Goal: Task Accomplishment & Management: Use online tool/utility

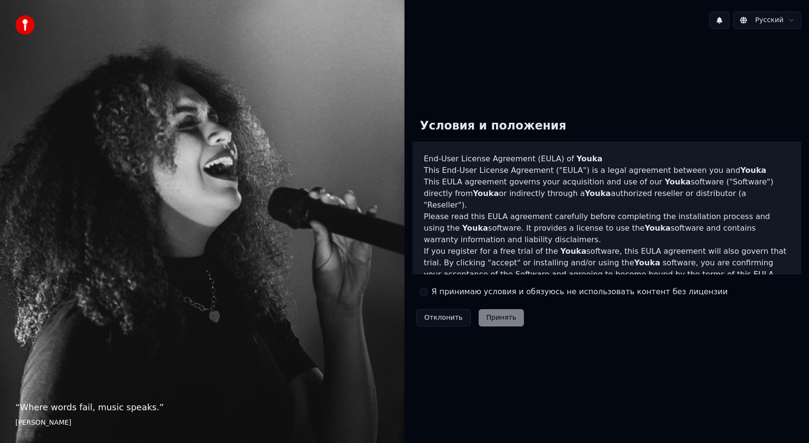
click at [425, 296] on div "Я принимаю условия и обязуюсь не использовать контент без лицензии" at bounding box center [574, 292] width 308 height 12
click at [426, 296] on div "Я принимаю условия и обязуюсь не использовать контент без лицензии" at bounding box center [574, 292] width 308 height 12
click at [425, 292] on button "Я принимаю условия и обязуюсь не использовать контент без лицензии" at bounding box center [424, 292] width 8 height 8
click at [514, 319] on button "Принять" at bounding box center [501, 317] width 46 height 17
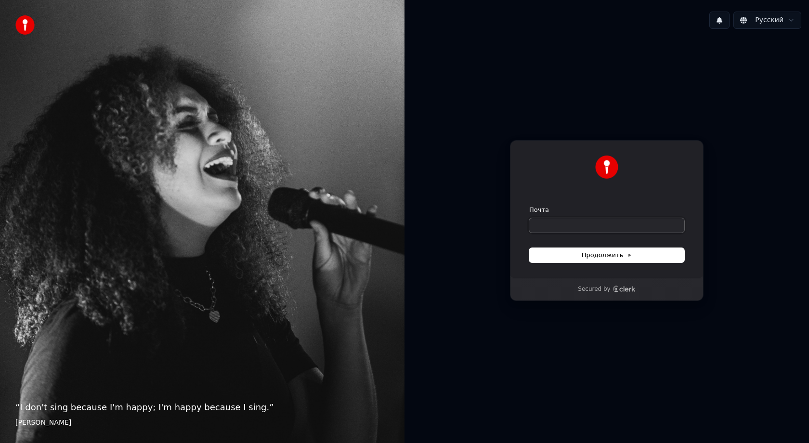
click at [621, 222] on input "Почта" at bounding box center [606, 225] width 155 height 14
type input "*"
click at [624, 255] on span "Продолжить" at bounding box center [607, 255] width 51 height 9
type input "**********"
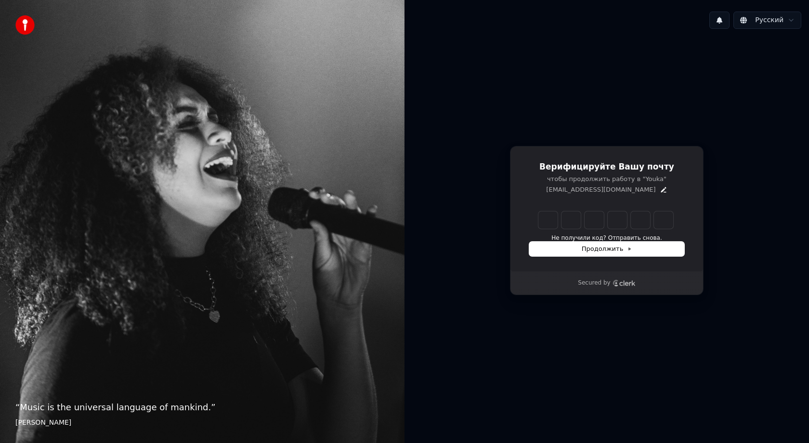
type input "******"
type input "*"
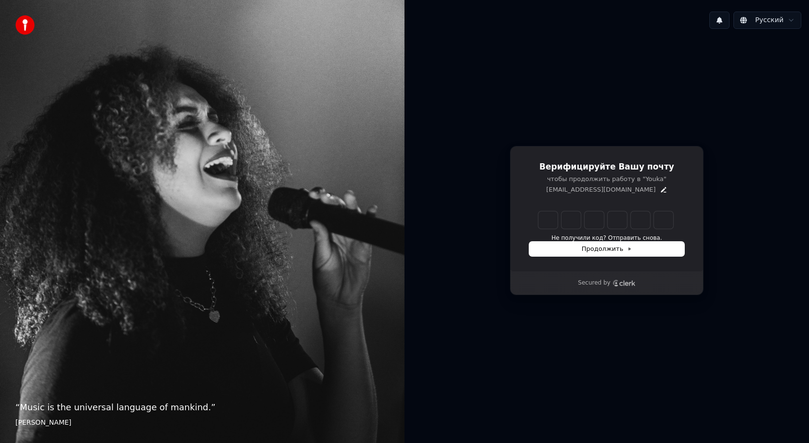
type input "*"
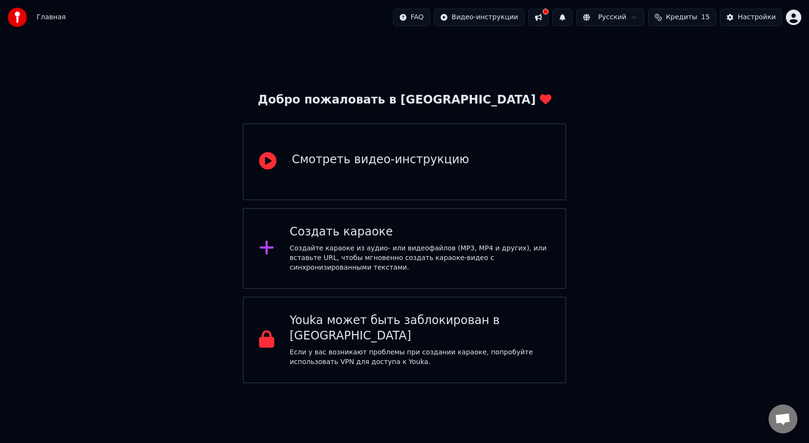
click at [679, 19] on span "Кредиты" at bounding box center [681, 18] width 31 height 10
click at [448, 262] on div "Создайте караоке из аудио- или видеофайлов (MP3, MP4 и других), или вставьте UR…" at bounding box center [420, 258] width 260 height 29
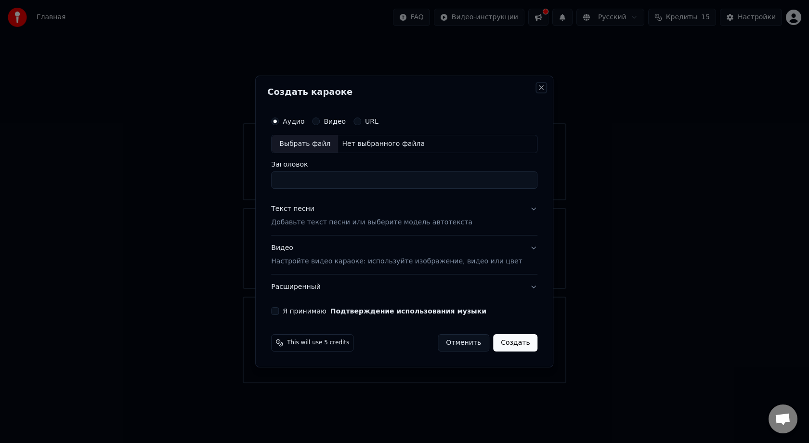
click at [538, 87] on button "Close" at bounding box center [542, 88] width 8 height 8
